Goal: Task Accomplishment & Management: Use online tool/utility

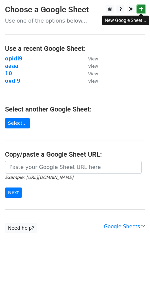
click at [141, 7] on icon at bounding box center [141, 9] width 4 height 5
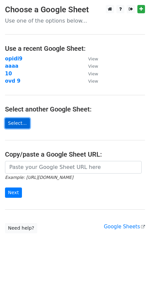
click at [20, 125] on link "Select..." at bounding box center [17, 123] width 25 height 10
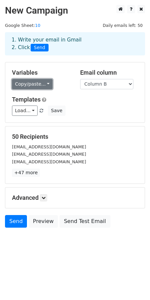
click at [42, 87] on link "Copy/paste..." at bounding box center [32, 84] width 41 height 10
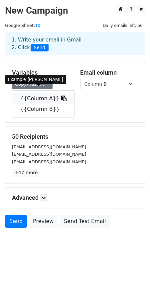
click at [61, 98] on icon at bounding box center [63, 98] width 5 height 5
